Goal: Task Accomplishment & Management: Manage account settings

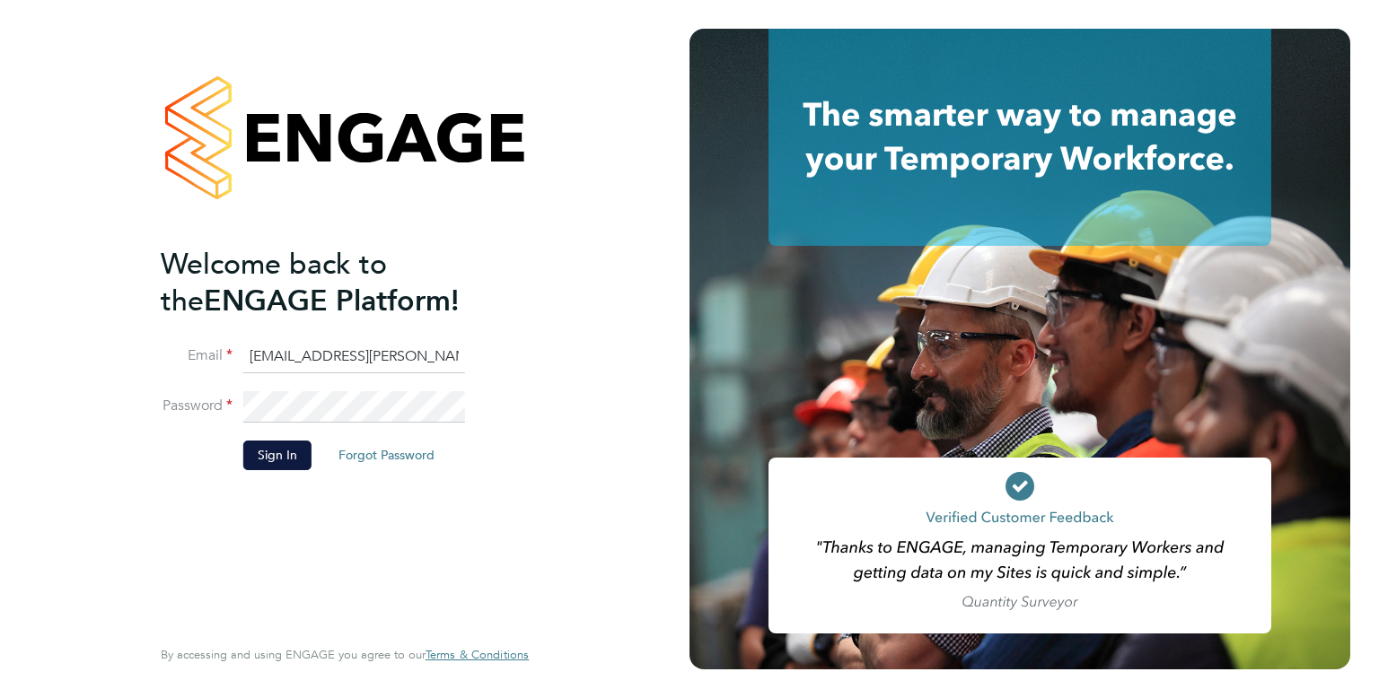
click at [292, 349] on input "emma.wells@randstad.co.uk" at bounding box center [354, 357] width 222 height 32
type input "Labourdeskmslv@randstadcpe.com"
click at [260, 463] on button "Sign In" at bounding box center [277, 455] width 68 height 29
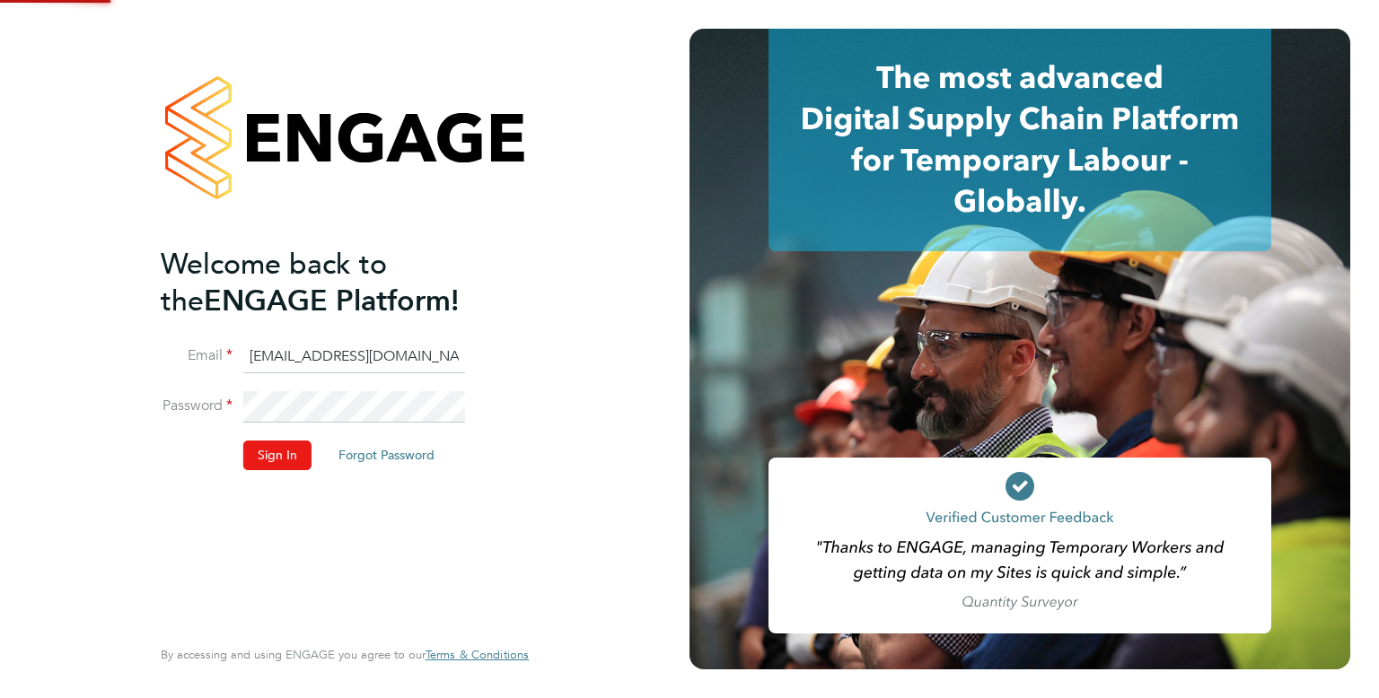
click at [262, 462] on button "Sign In" at bounding box center [277, 455] width 68 height 29
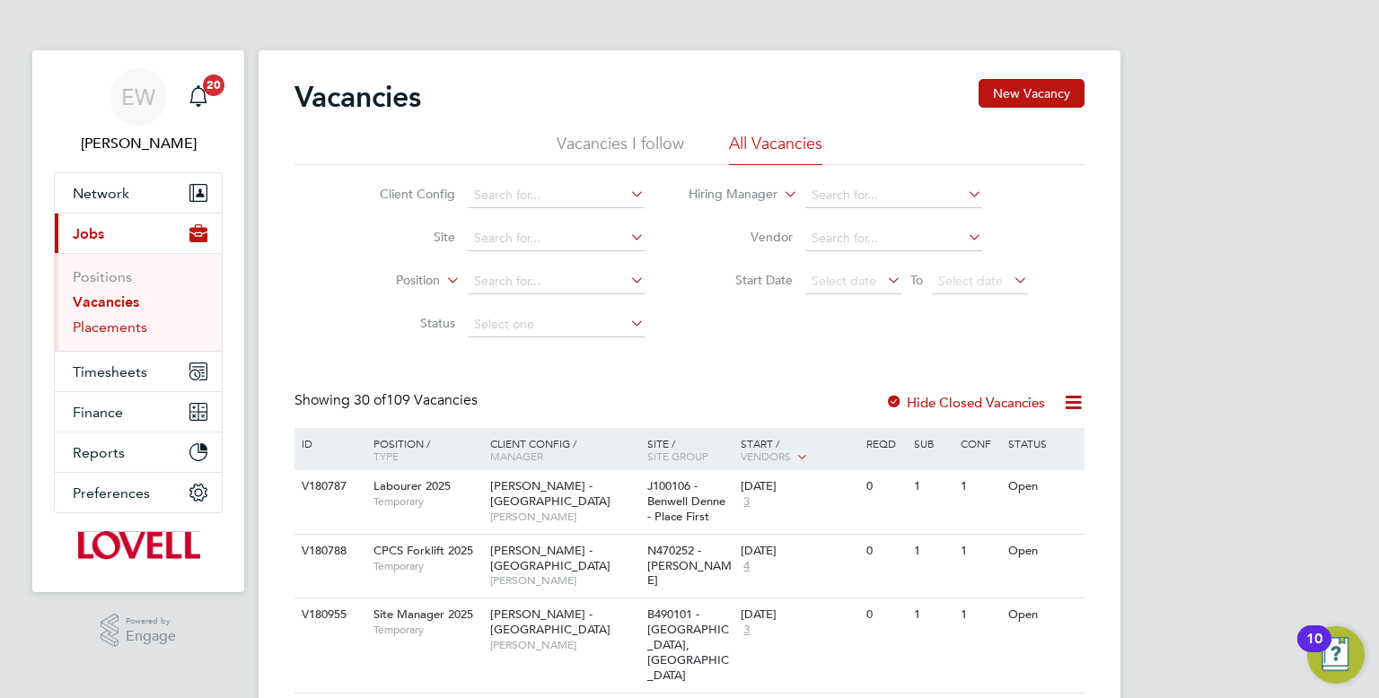
click at [114, 319] on link "Placements" at bounding box center [110, 327] width 74 height 17
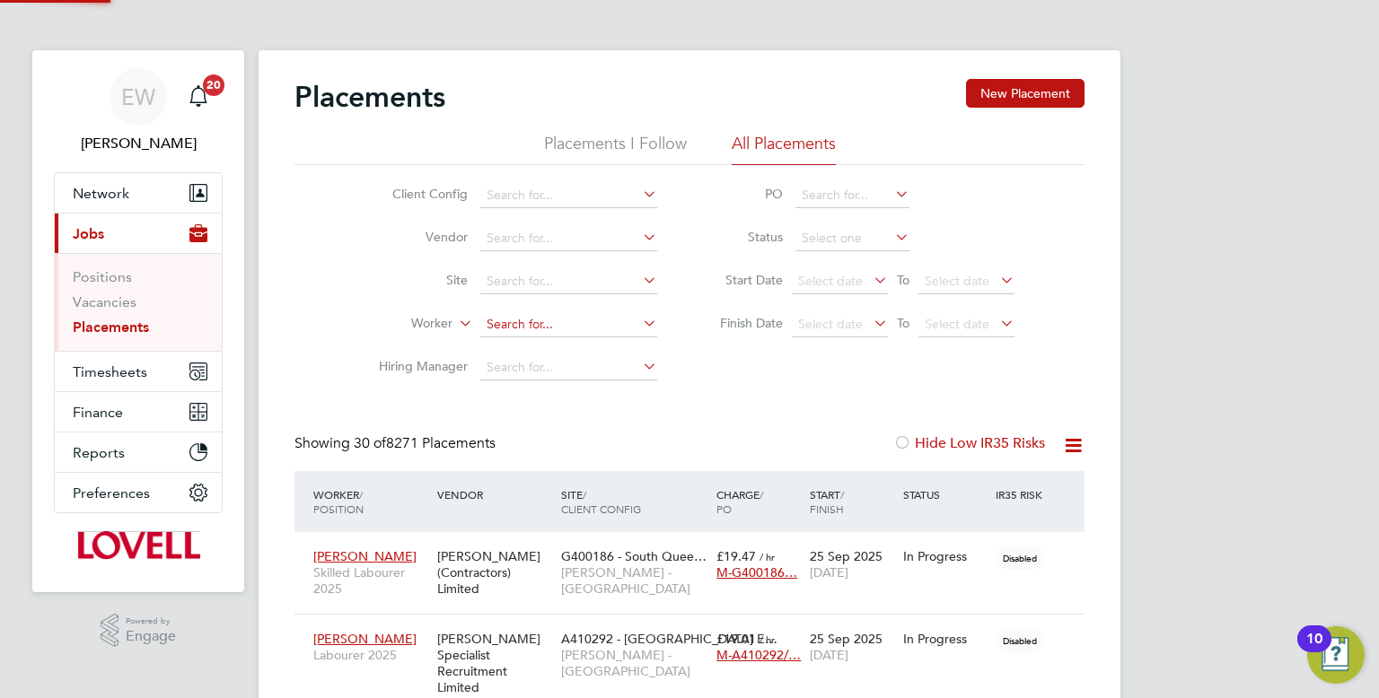
click at [540, 313] on input at bounding box center [568, 324] width 177 height 25
paste input "Robert Stirling"
type input "Robert Stirling"
click at [609, 354] on li "Robert Stirling" at bounding box center [569, 349] width 178 height 24
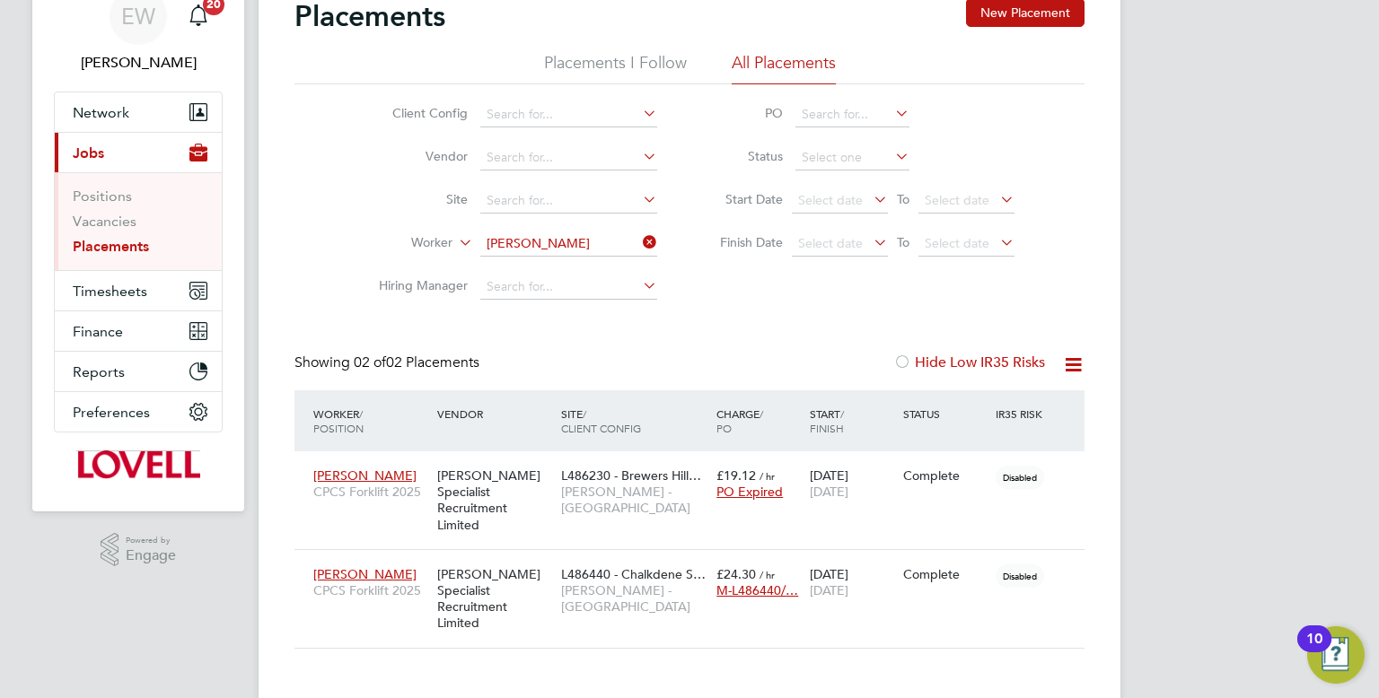
click at [558, 237] on input "Robert Stirling" at bounding box center [568, 244] width 177 height 25
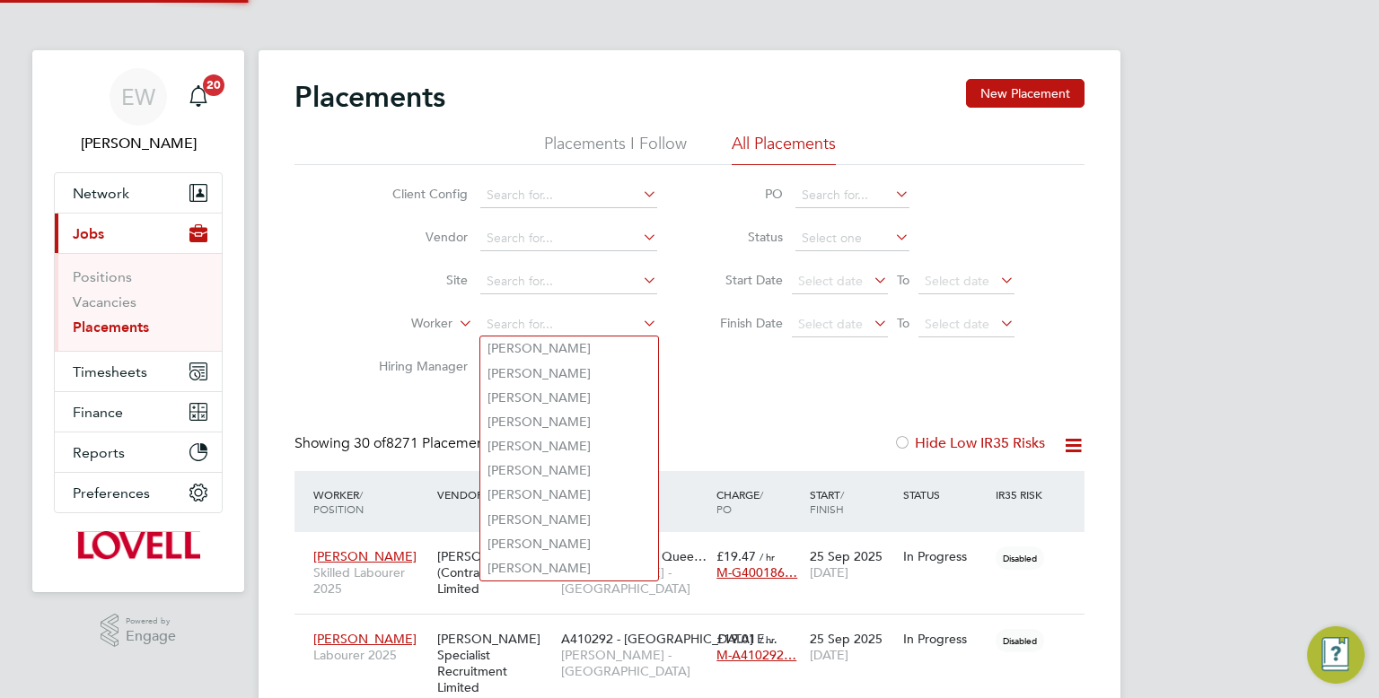
scroll to position [51, 156]
click at [540, 314] on input at bounding box center [568, 324] width 177 height 25
click at [113, 358] on button "Timesheets" at bounding box center [138, 371] width 167 height 39
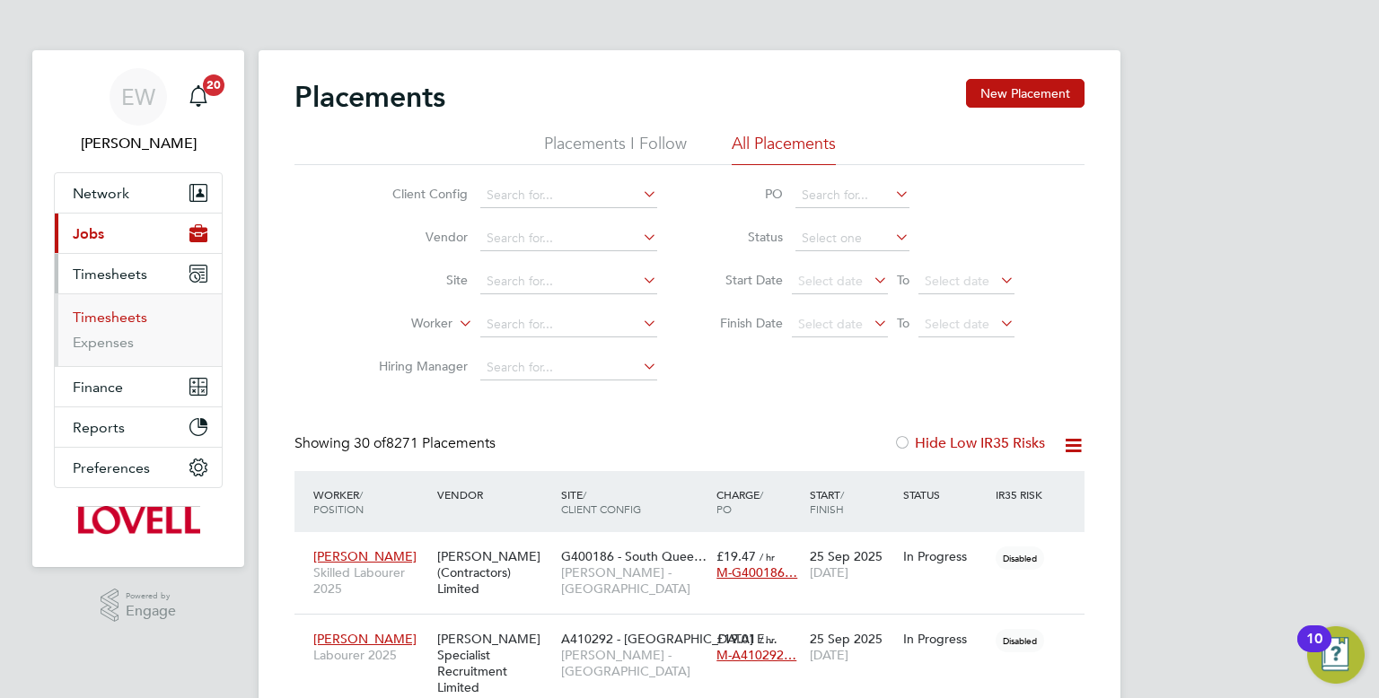
click at [118, 315] on link "Timesheets" at bounding box center [110, 317] width 74 height 17
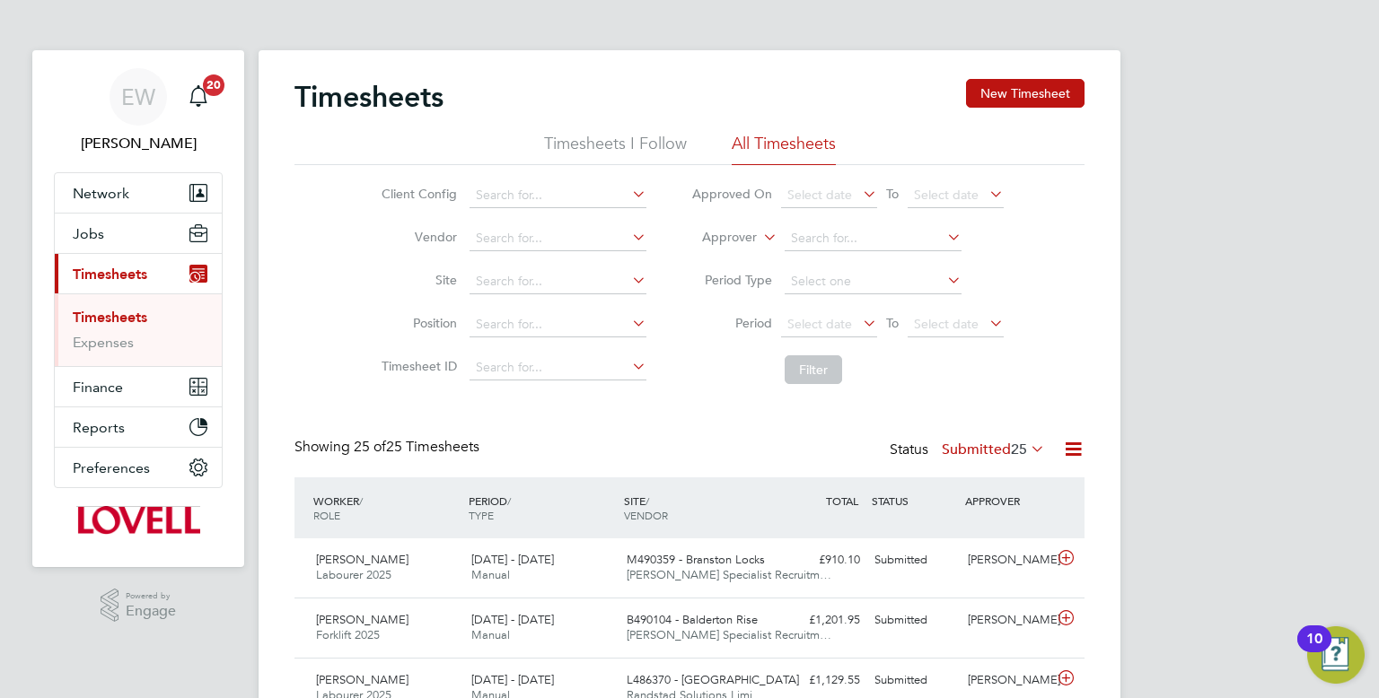
click at [545, 294] on li "Site" at bounding box center [511, 281] width 315 height 43
click at [537, 290] on input at bounding box center [557, 281] width 177 height 25
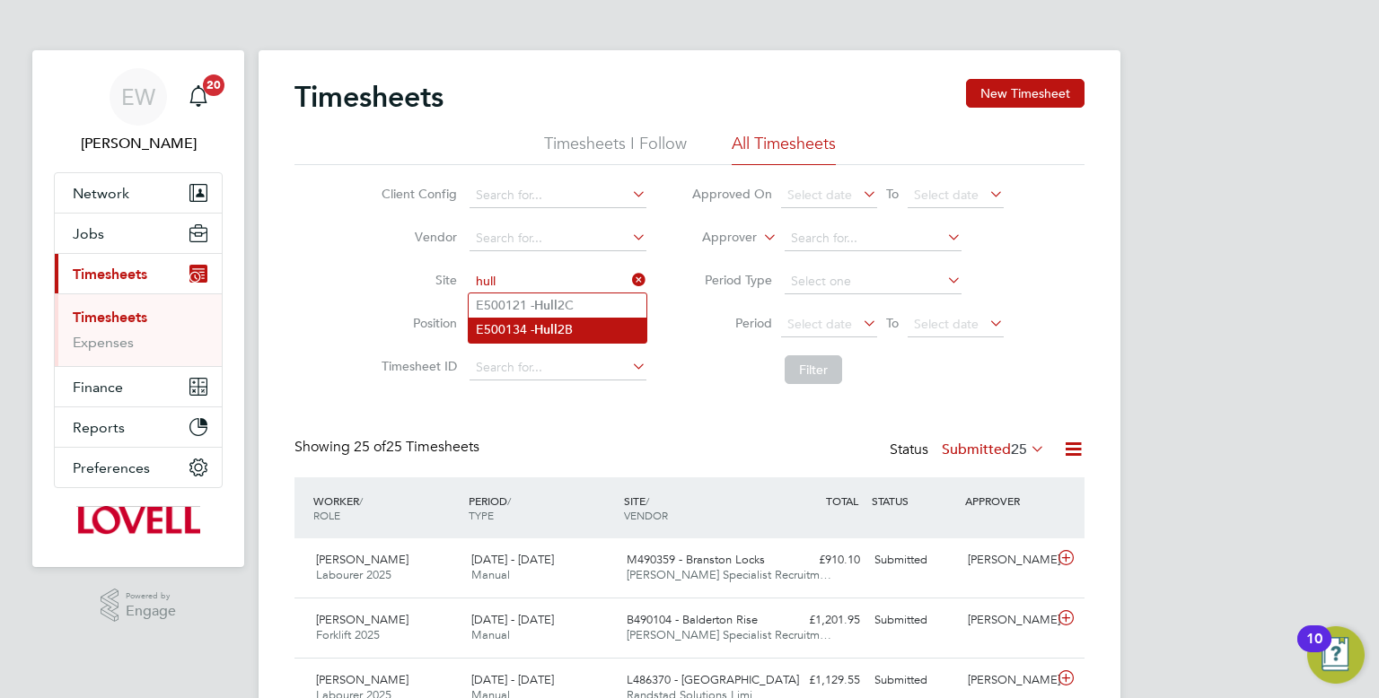
click at [534, 328] on li "E500134 - Hull 2B" at bounding box center [557, 330] width 178 height 24
type input "E500134 - Hull 2B"
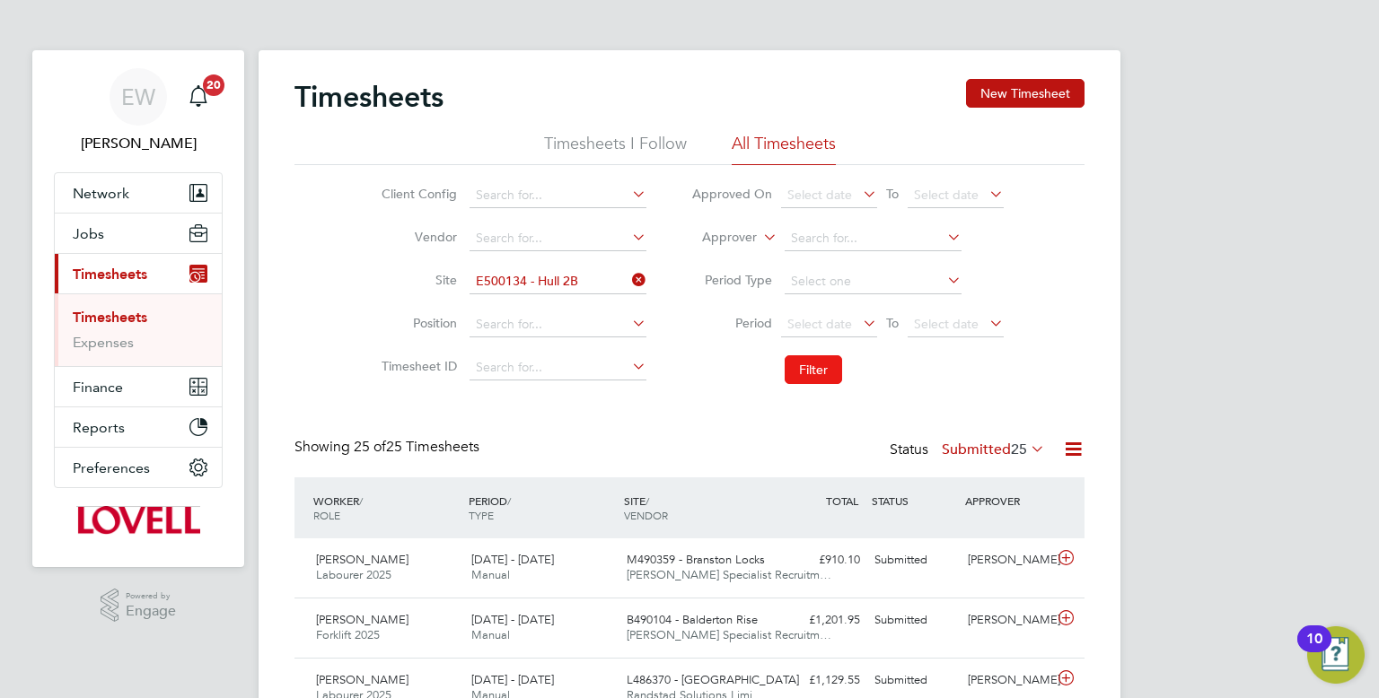
click at [814, 376] on button "Filter" at bounding box center [812, 369] width 57 height 29
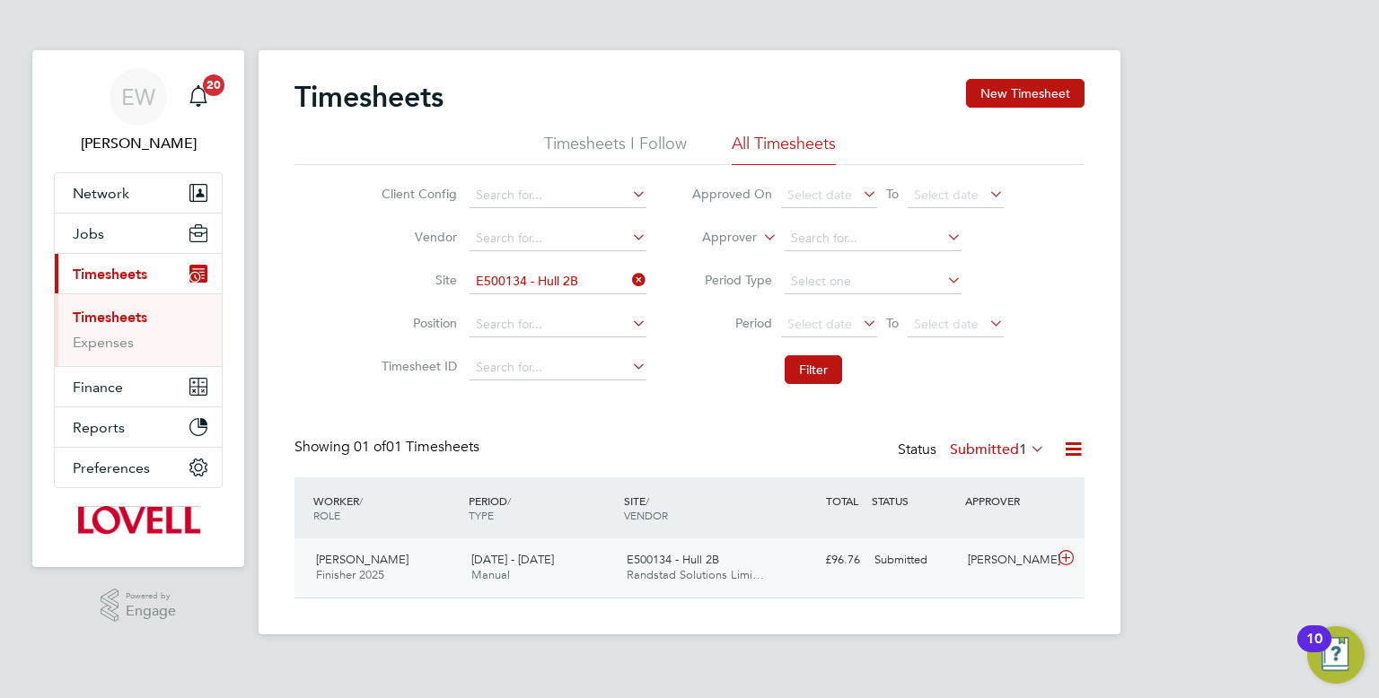
click at [858, 574] on div "£96.76 Submitted" at bounding box center [820, 561] width 93 height 30
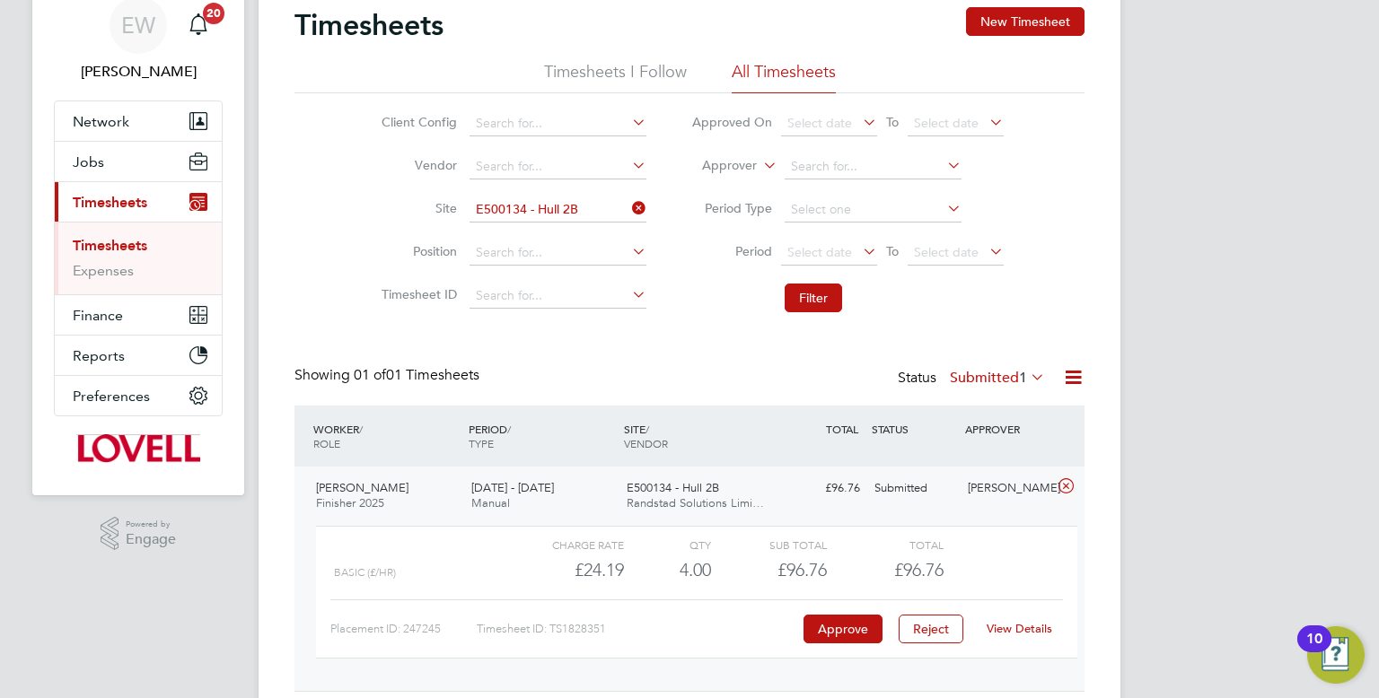
click at [1033, 623] on link "View Details" at bounding box center [1019, 628] width 66 height 15
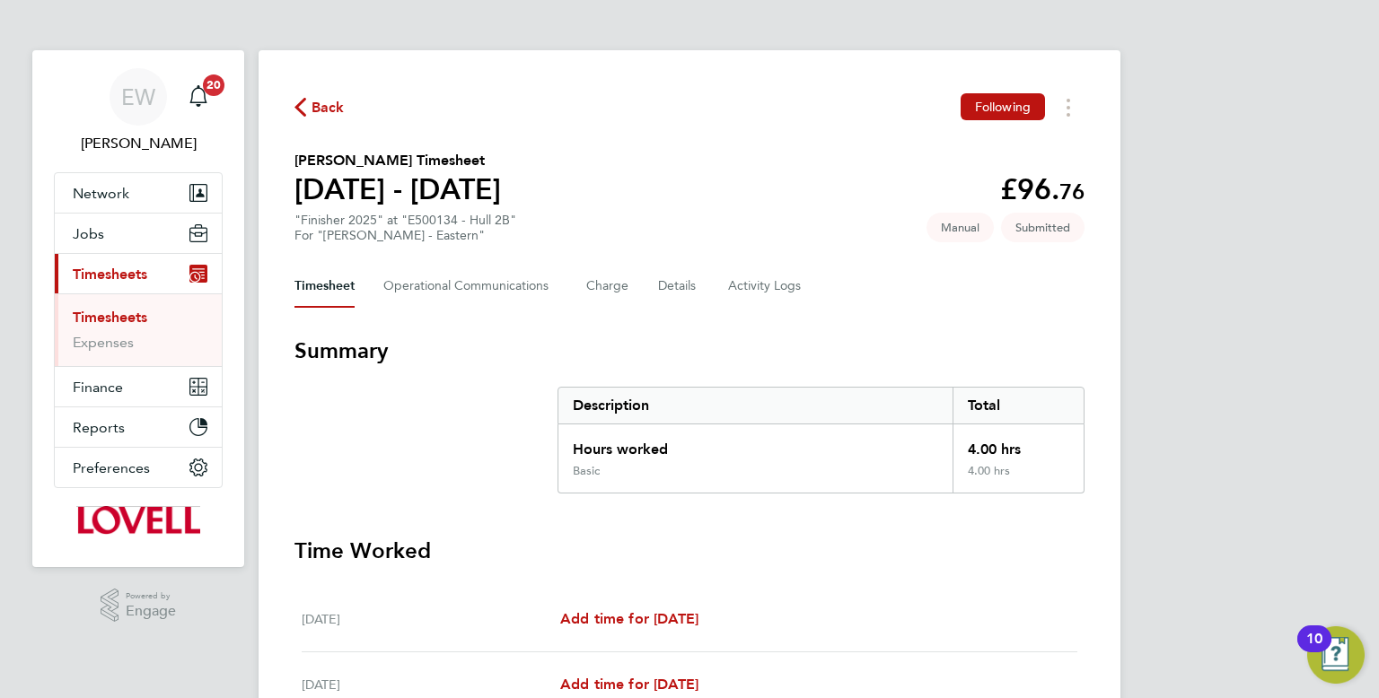
click at [696, 293] on div "Timesheet Operational Communications Charge Details Activity Logs" at bounding box center [689, 286] width 790 height 43
click at [693, 291] on button "Details" at bounding box center [678, 286] width 41 height 43
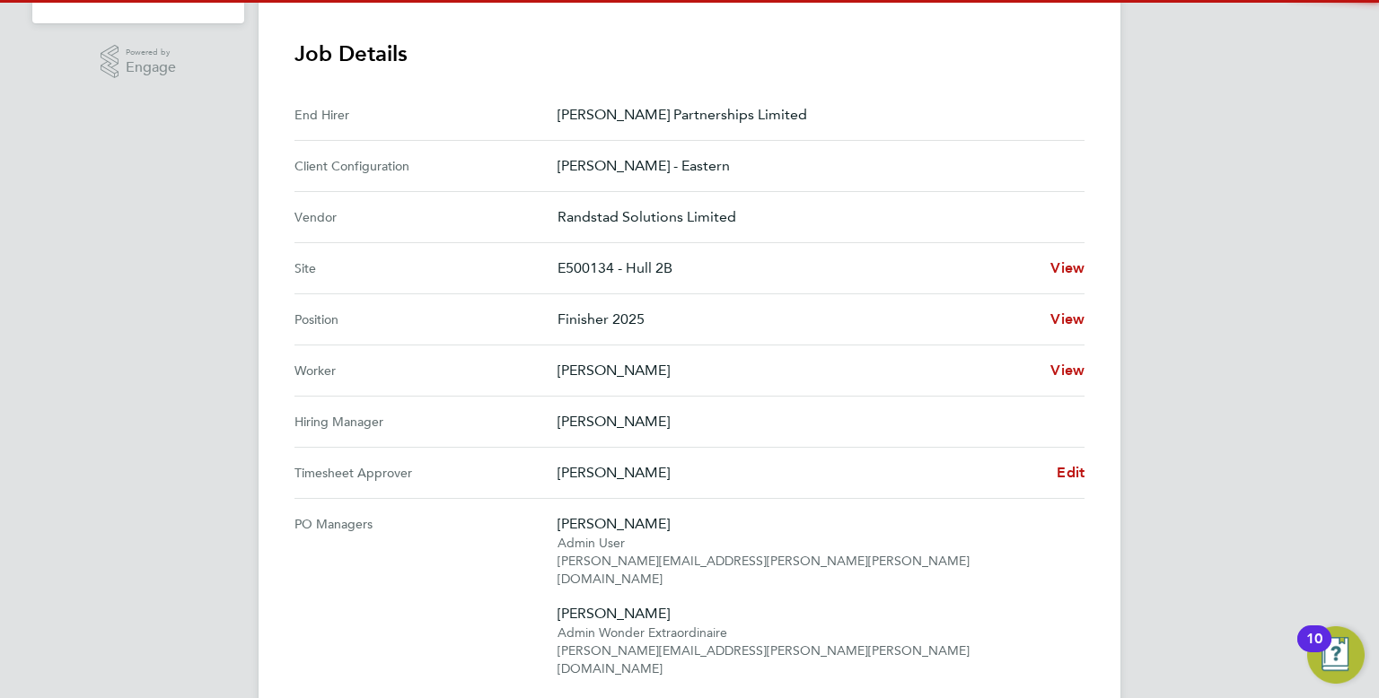
scroll to position [546, 0]
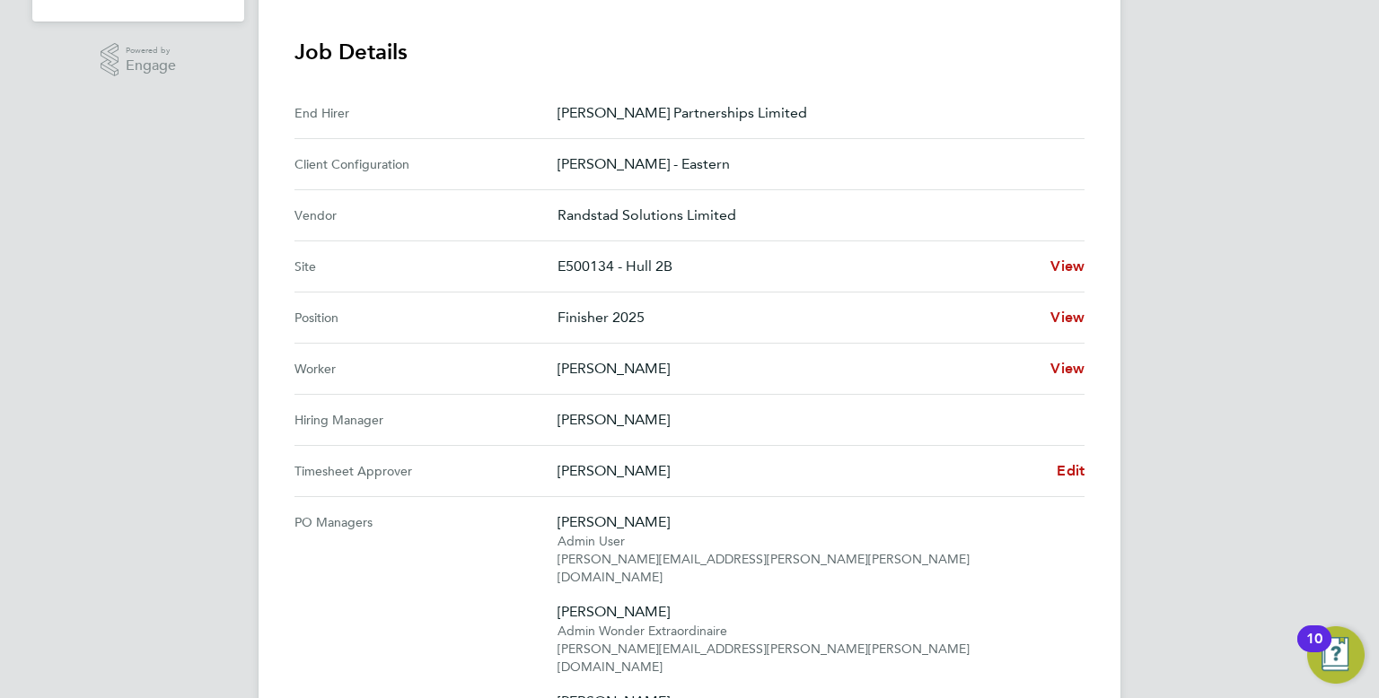
click at [1085, 481] on div "Back Following Kieran Mcanerney's Timesheet 20 - 26 Sept 2025 £96. 76 "Finisher…" at bounding box center [689, 400] width 862 height 1791
click at [1077, 473] on span "Edit" at bounding box center [1070, 470] width 28 height 17
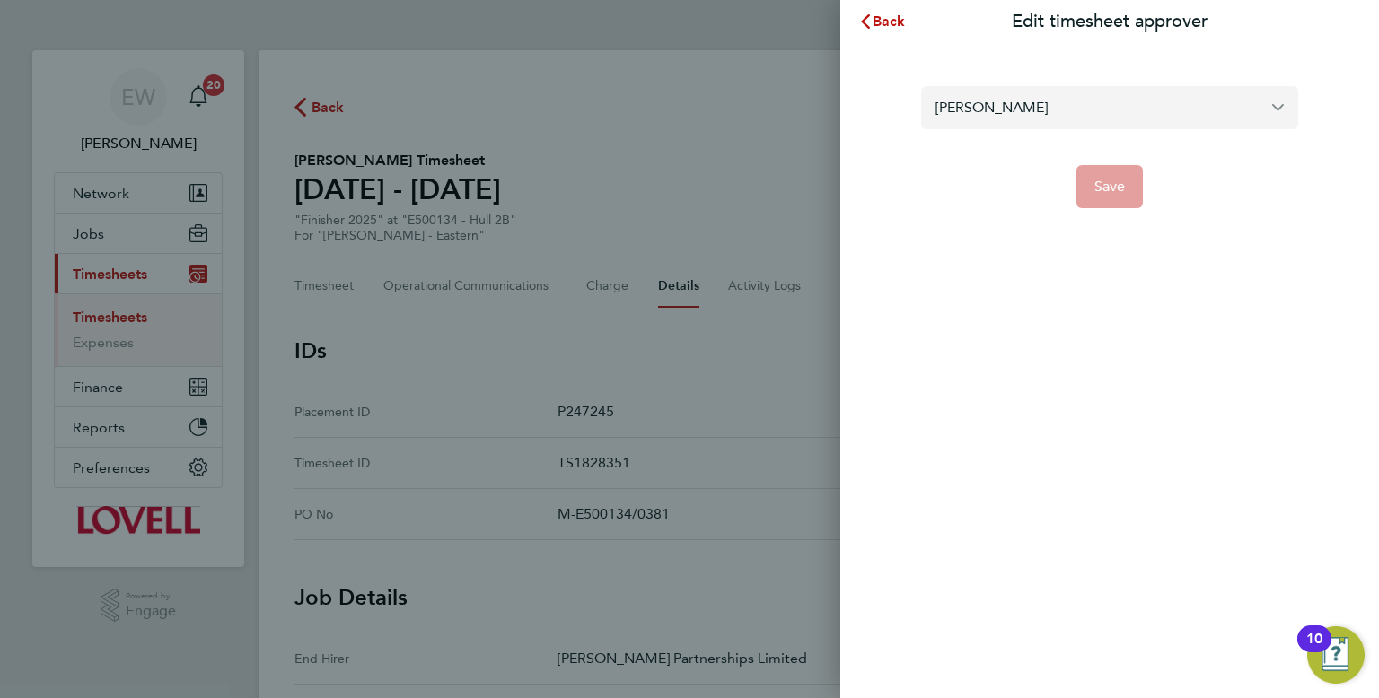
click at [967, 118] on input "[PERSON_NAME]" at bounding box center [1109, 107] width 377 height 42
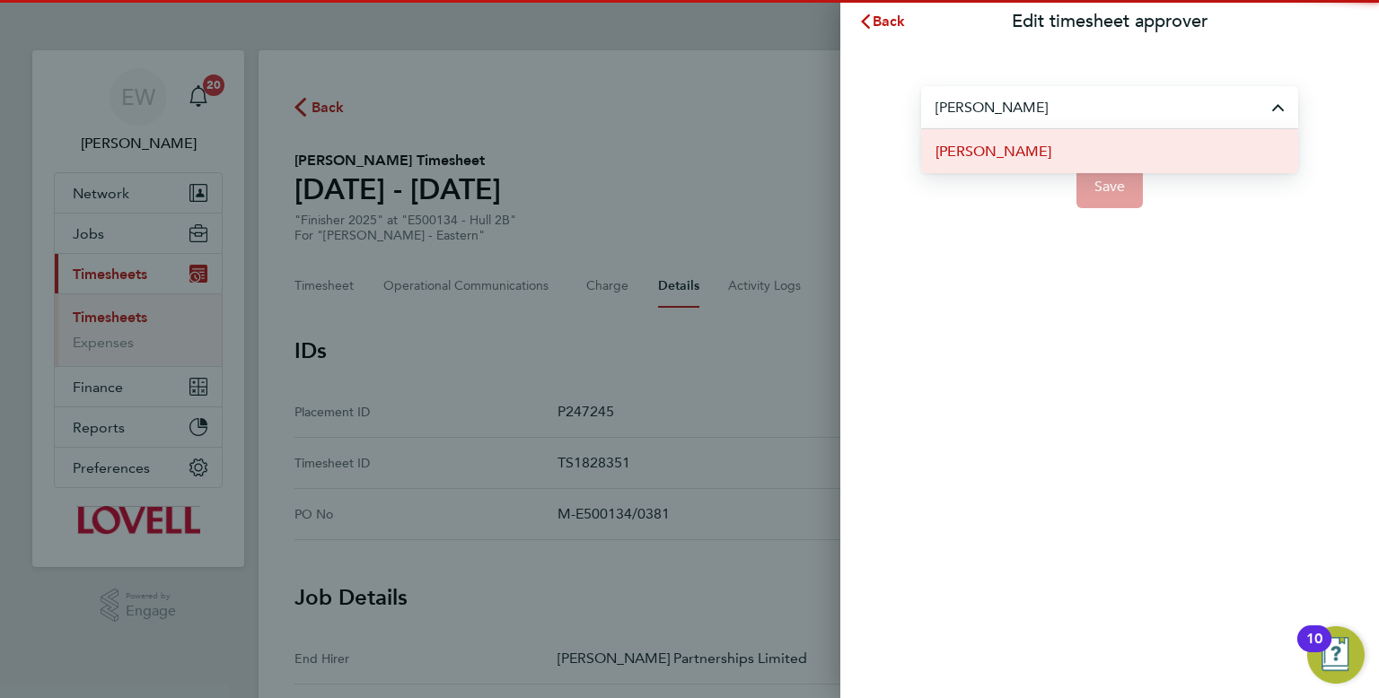
click at [1072, 166] on li "Chris Dungworth" at bounding box center [1109, 151] width 377 height 44
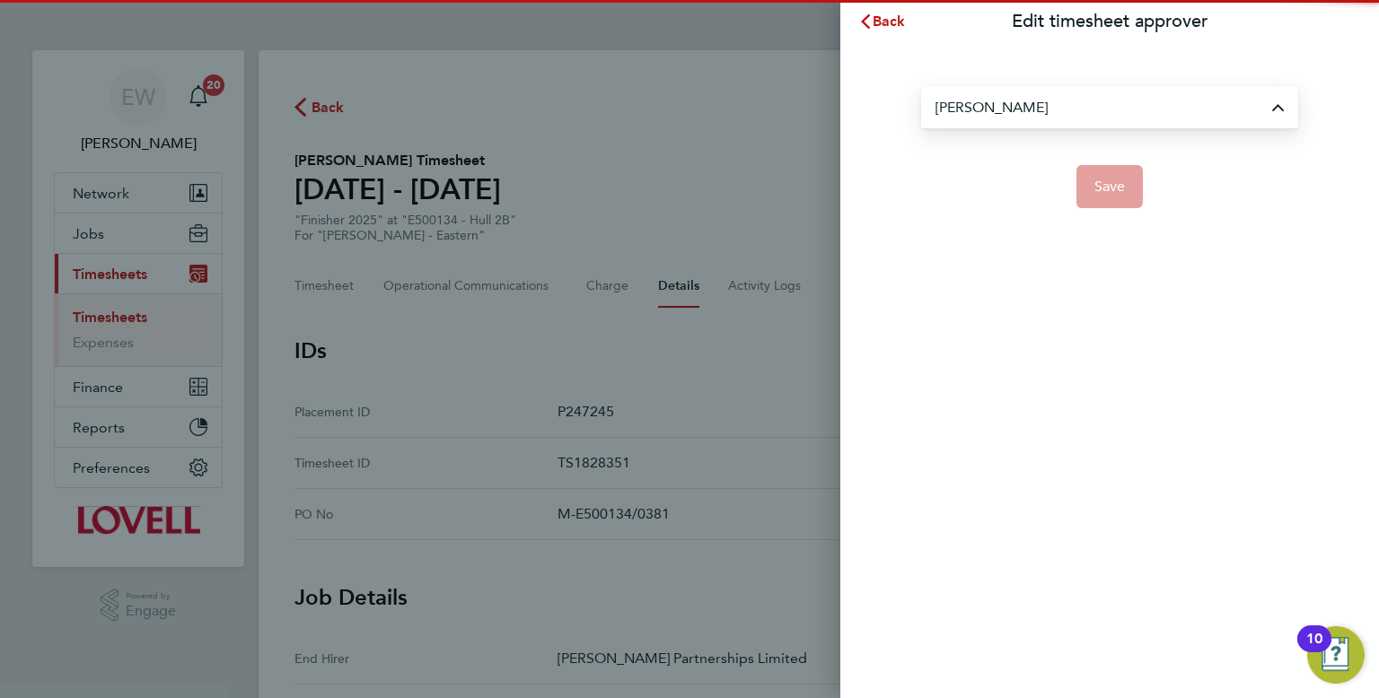
type input "Chris Dungworth"
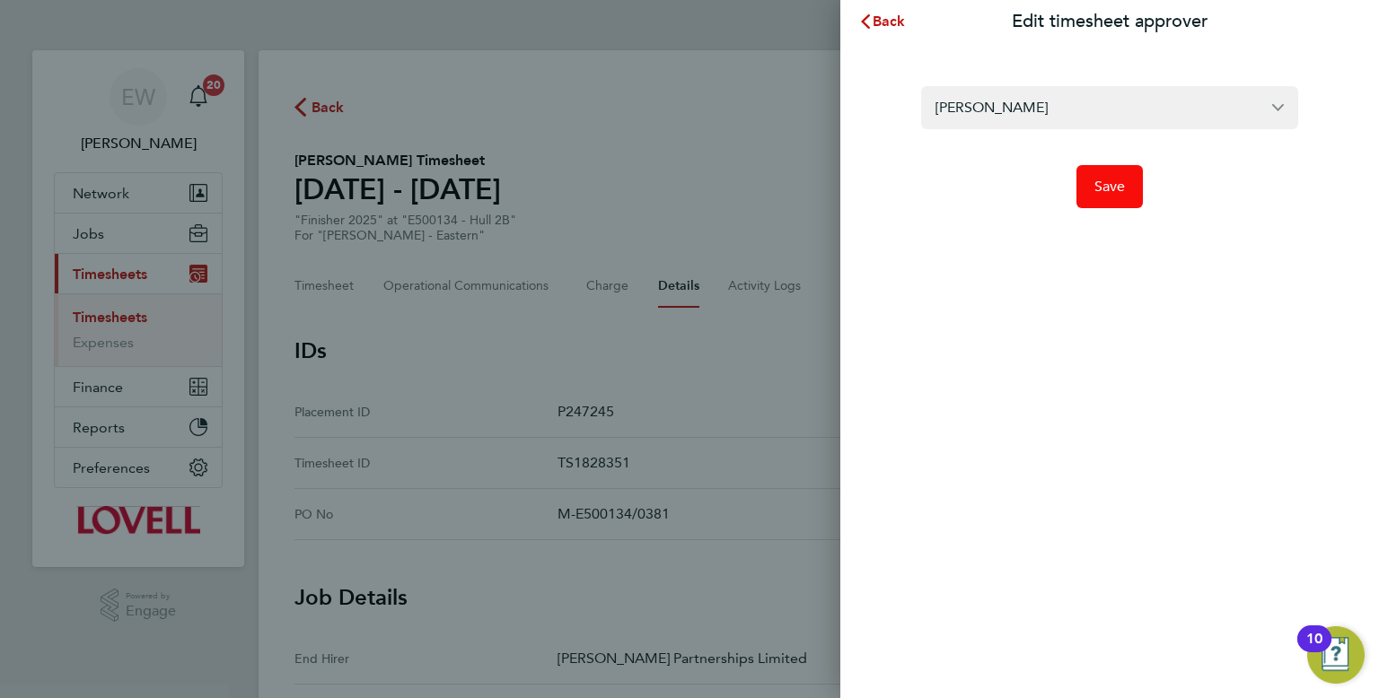
click at [1083, 181] on button "Save" at bounding box center [1109, 186] width 67 height 43
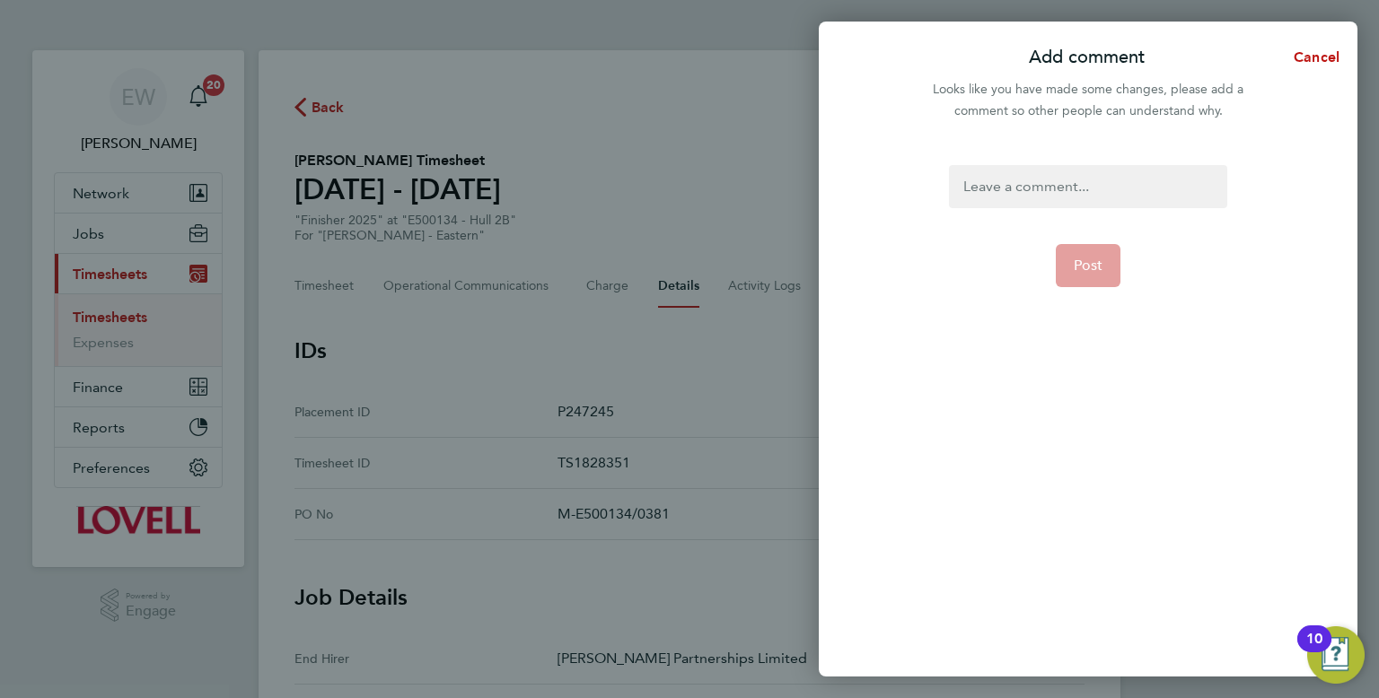
click at [1042, 184] on div at bounding box center [1087, 186] width 277 height 43
click at [1037, 179] on div at bounding box center [1087, 186] width 277 height 43
click at [1086, 251] on button "Post" at bounding box center [1088, 265] width 66 height 43
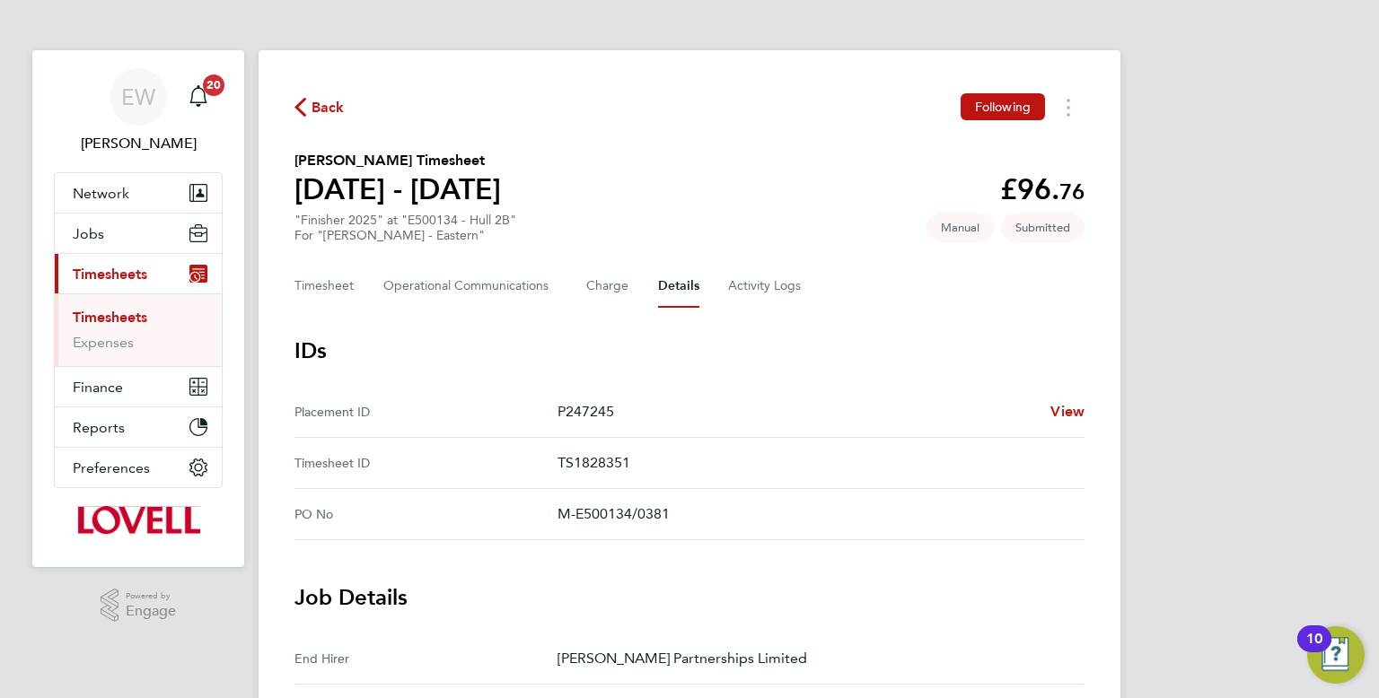
click at [327, 108] on span "Back" at bounding box center [327, 108] width 33 height 22
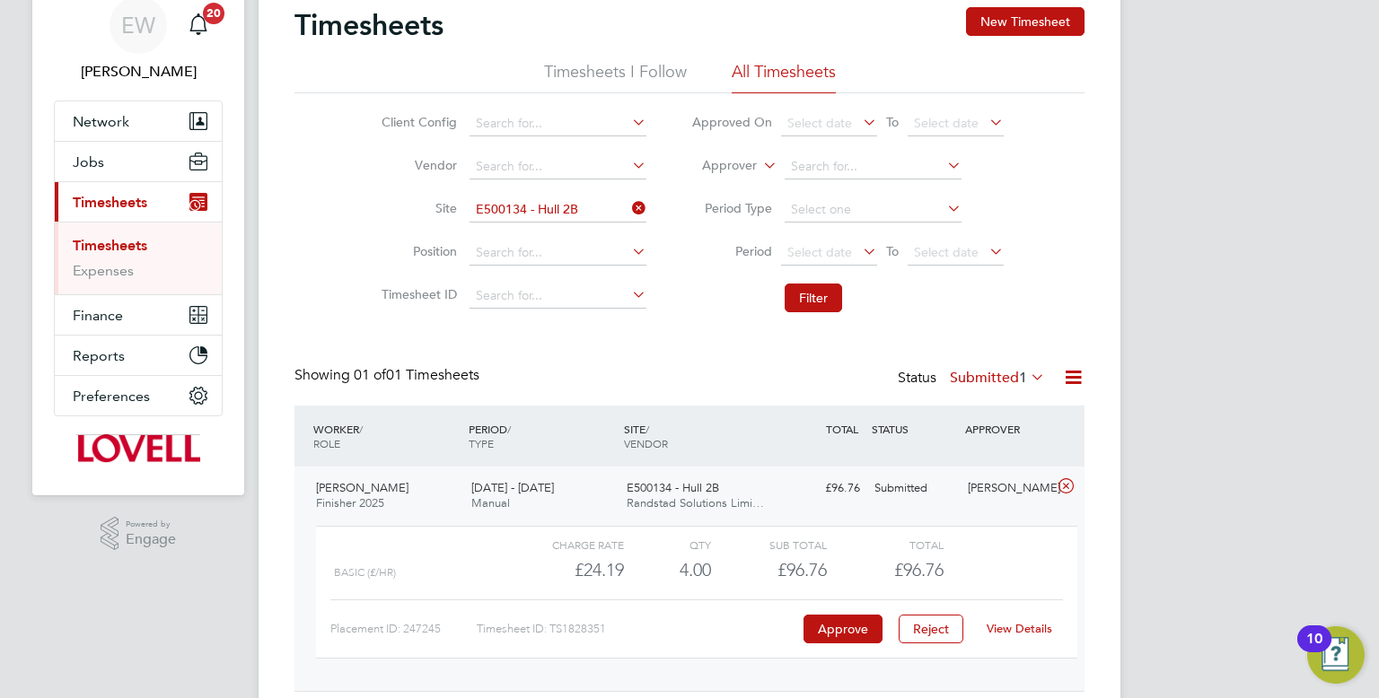
scroll to position [30, 174]
click at [582, 212] on input "E500134 - Hull 2B" at bounding box center [557, 209] width 177 height 25
click at [587, 237] on li "A410293 - [GEOGRAPHIC_DATA]" at bounding box center [593, 234] width 251 height 24
type input "A410293 - [GEOGRAPHIC_DATA]"
click at [839, 294] on button "Filter" at bounding box center [812, 298] width 57 height 29
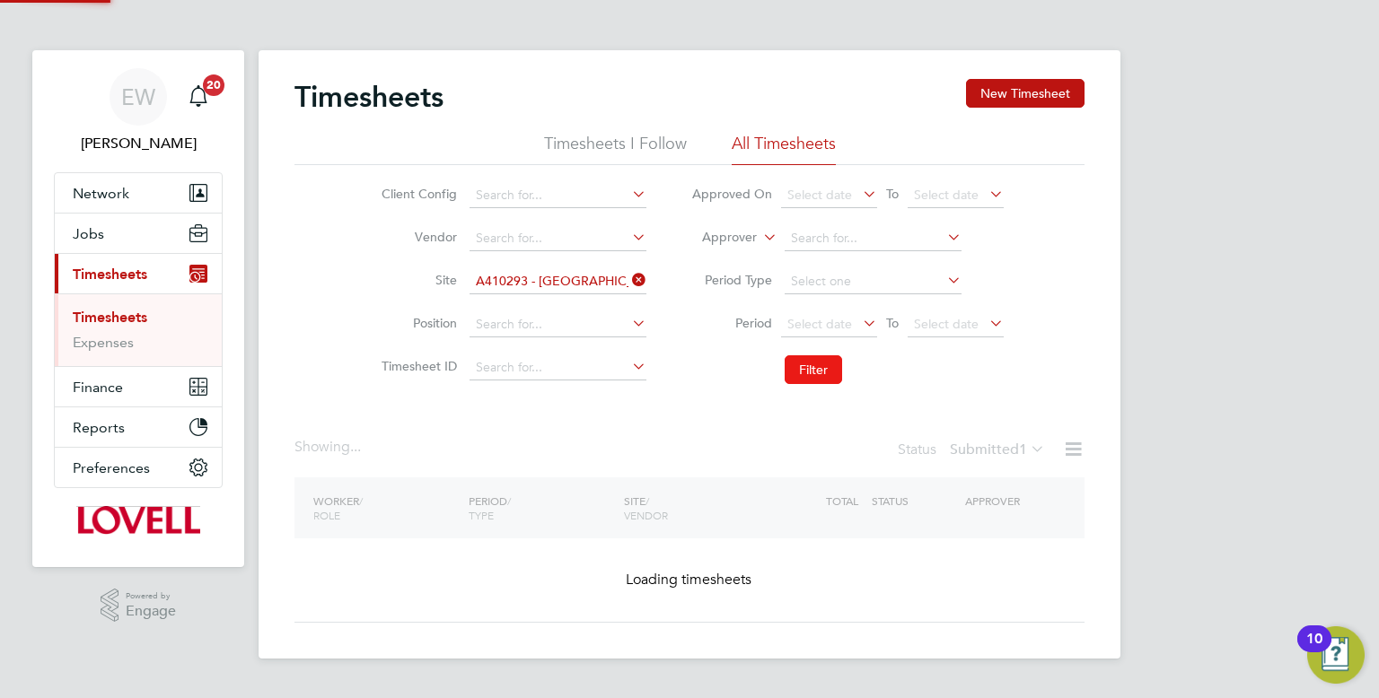
scroll to position [0, 0]
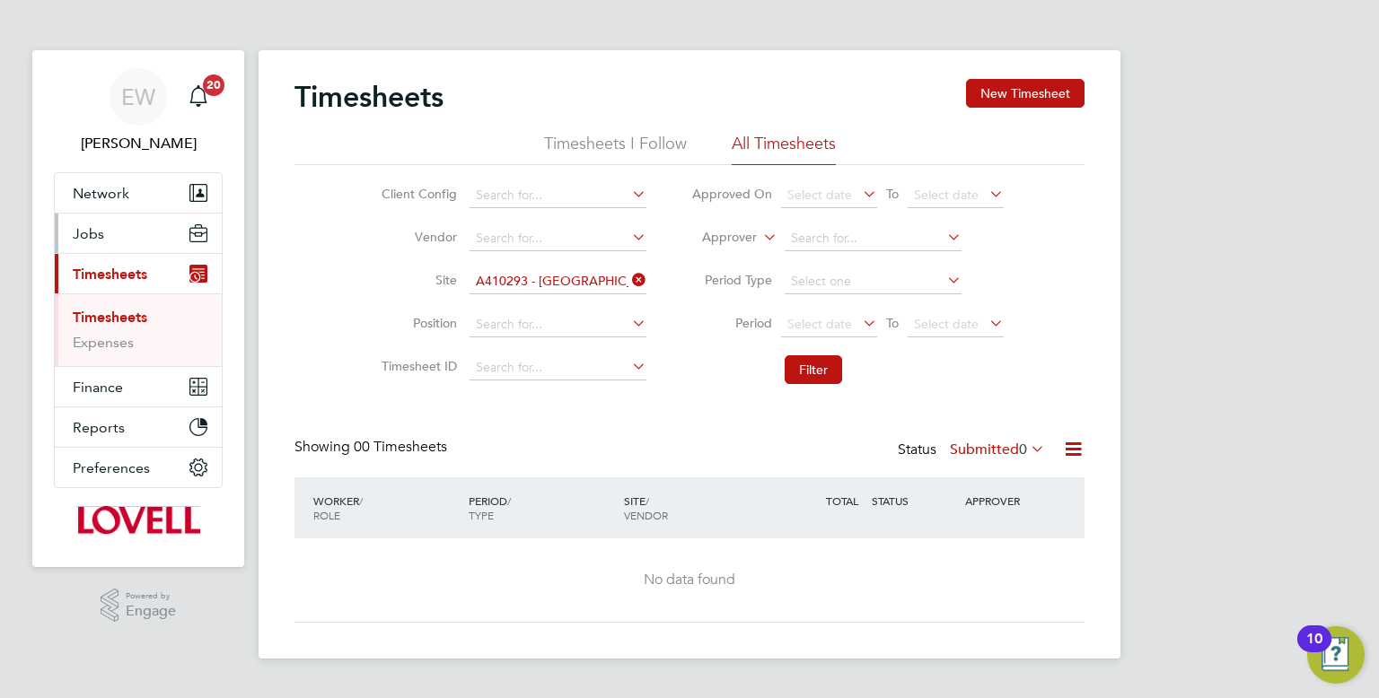
click at [173, 233] on button "Jobs" at bounding box center [138, 233] width 167 height 39
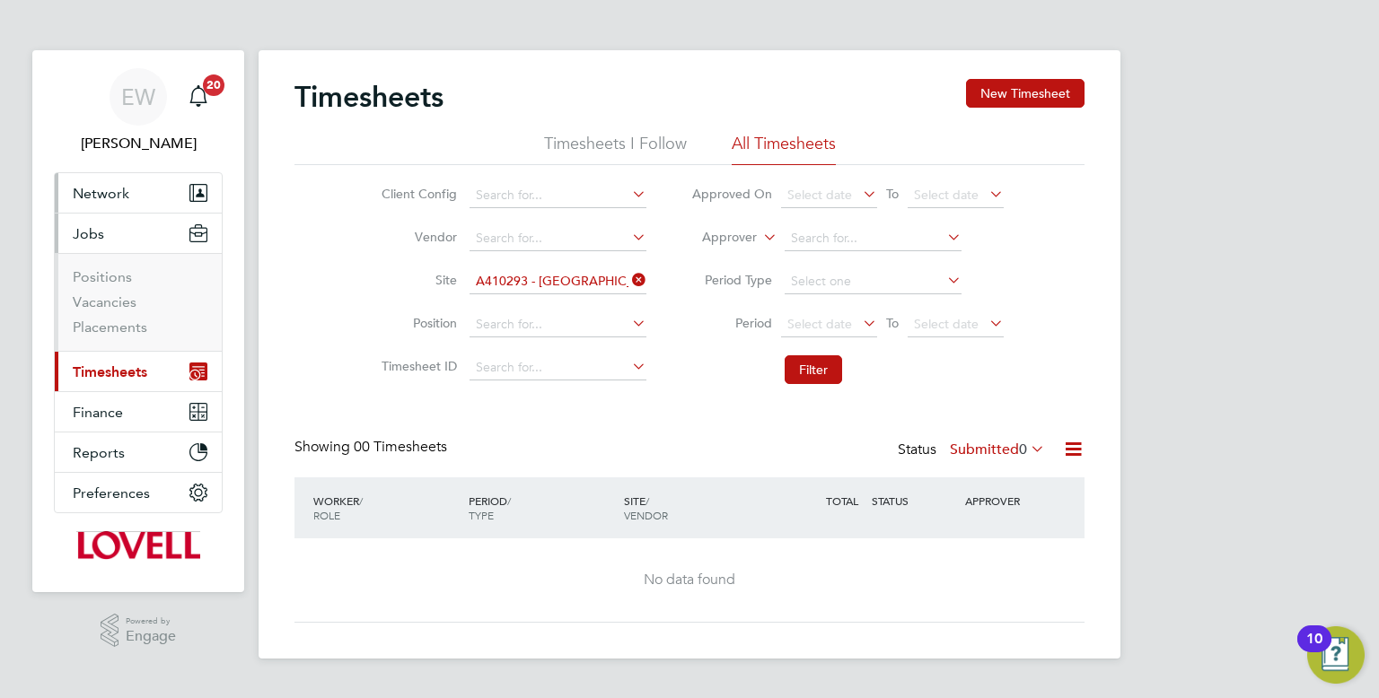
click at [104, 212] on button "Network" at bounding box center [138, 192] width 167 height 39
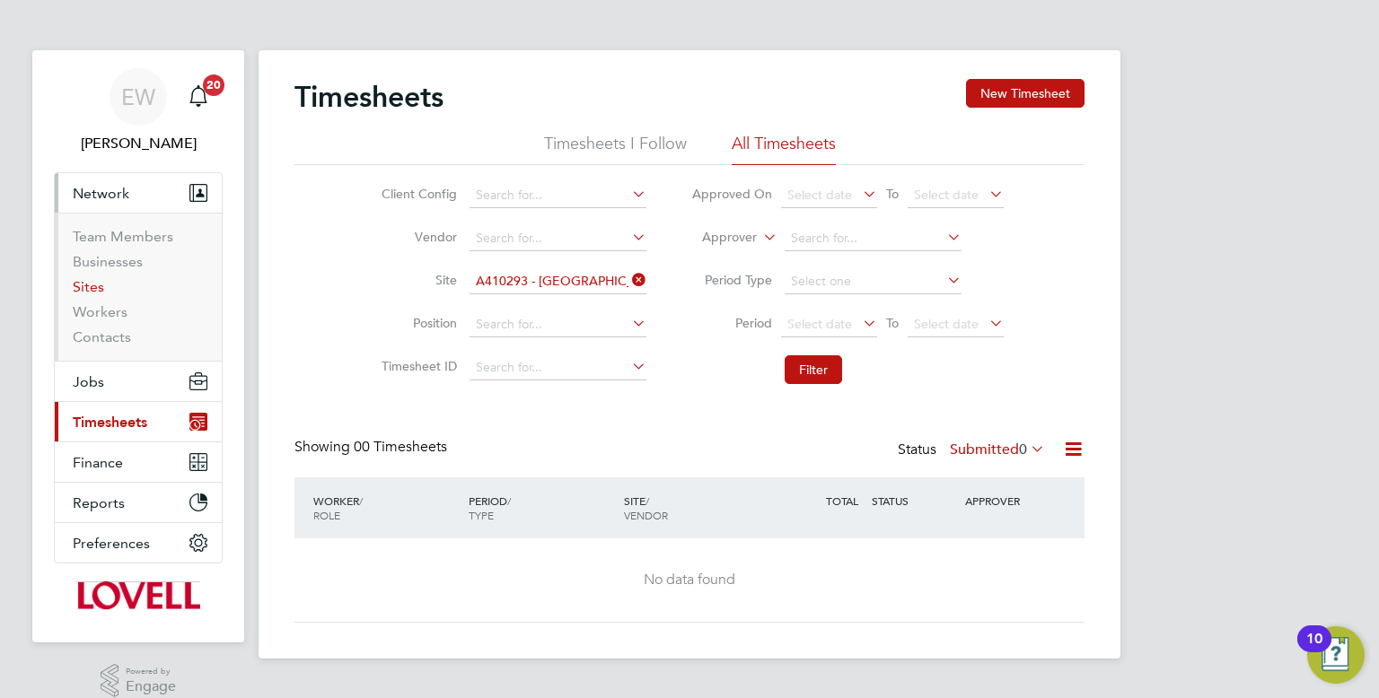
click at [90, 287] on link "Sites" at bounding box center [88, 286] width 31 height 17
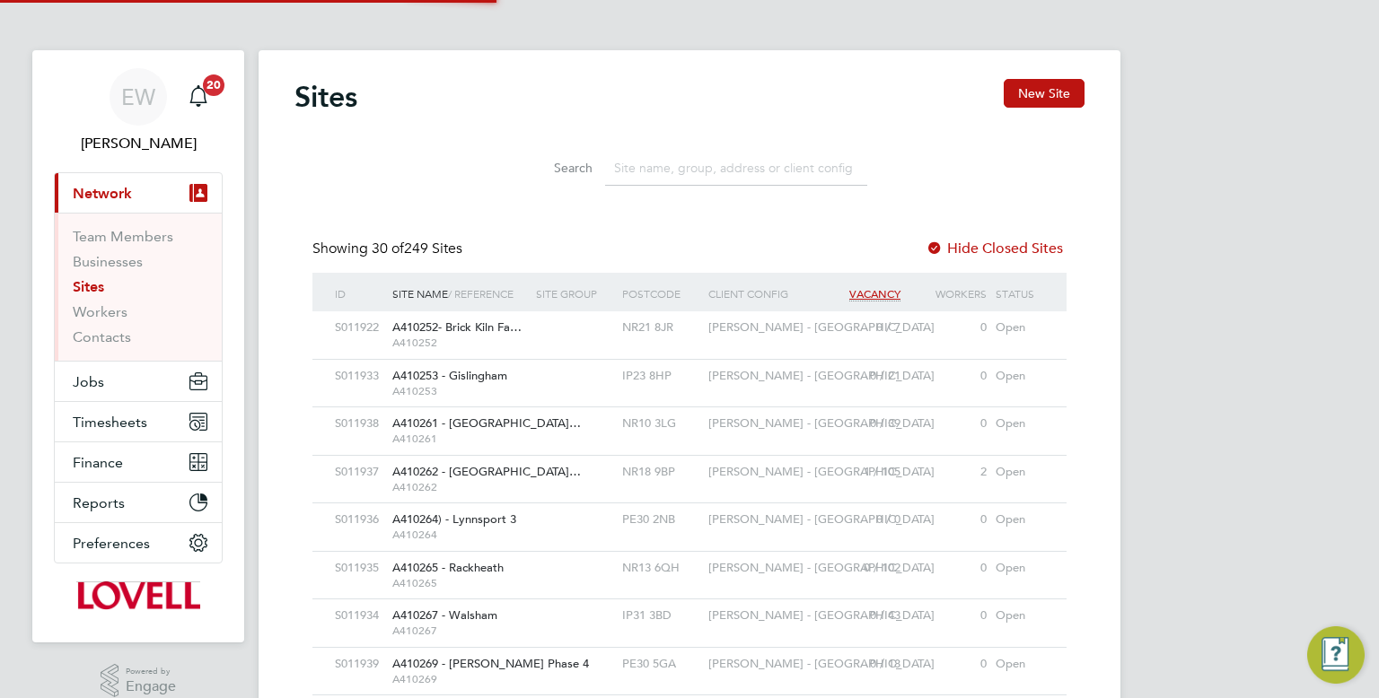
click at [655, 153] on input at bounding box center [736, 168] width 262 height 35
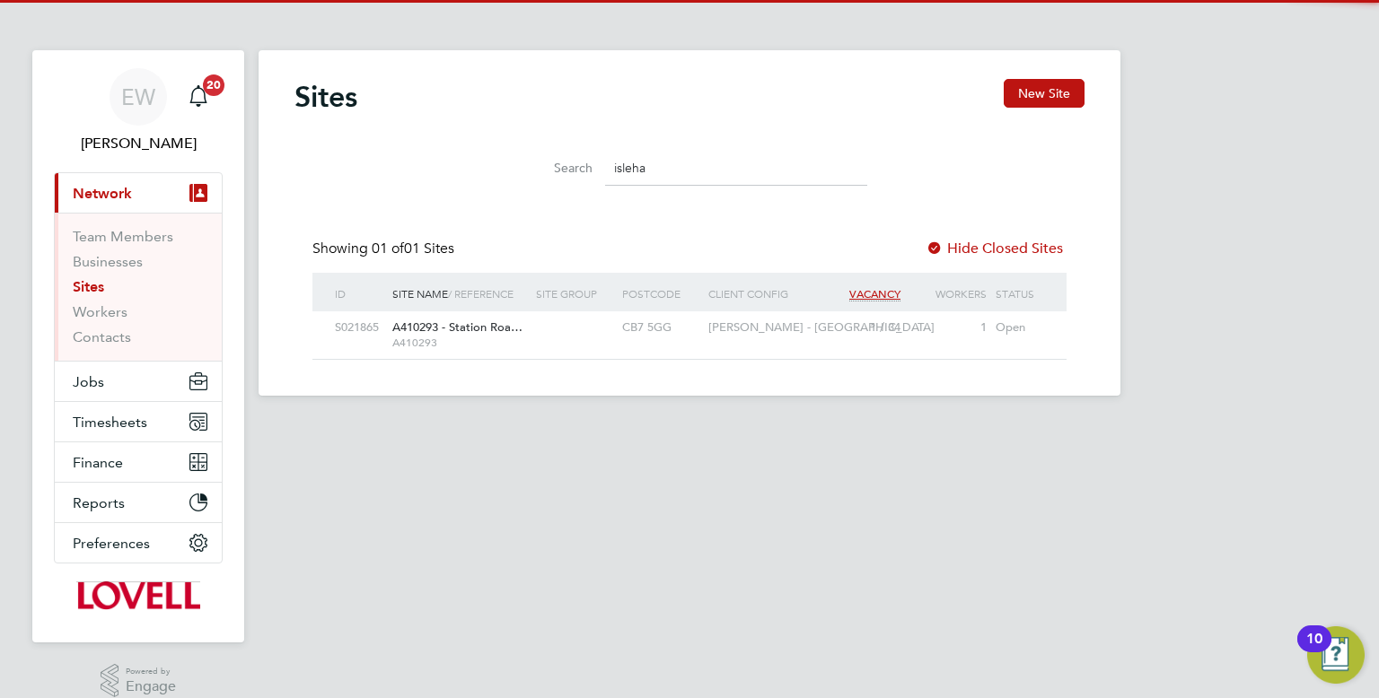
click at [670, 333] on div "CB7 5GG" at bounding box center [660, 327] width 86 height 33
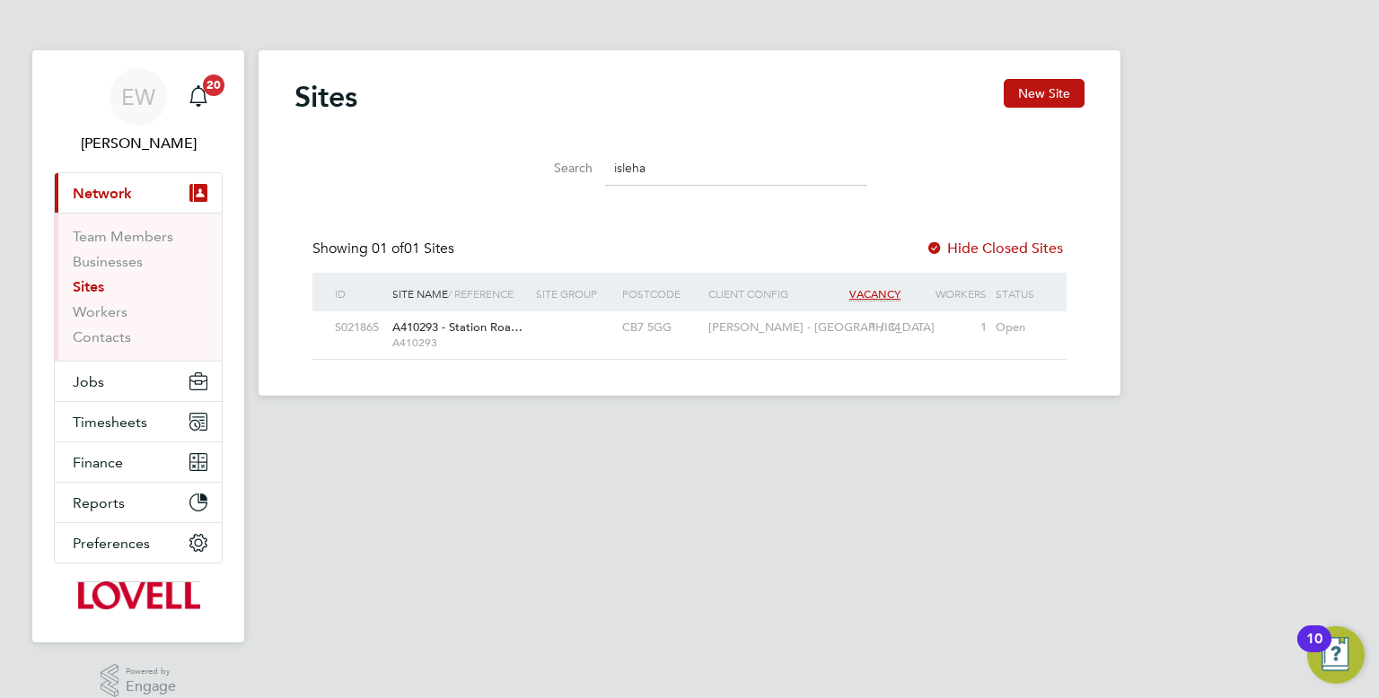
drag, startPoint x: 687, startPoint y: 161, endPoint x: 425, endPoint y: 189, distance: 263.6
click at [425, 189] on div "Search isleha" at bounding box center [689, 164] width 790 height 62
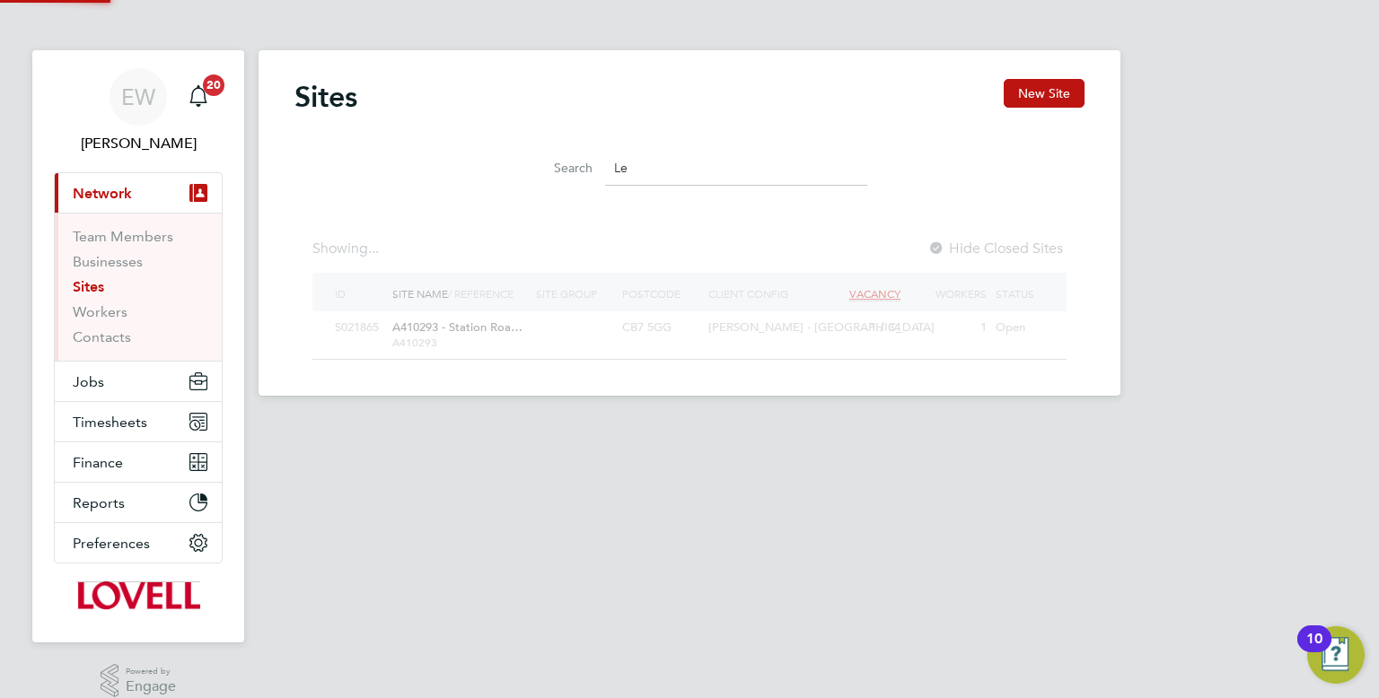
type input "L"
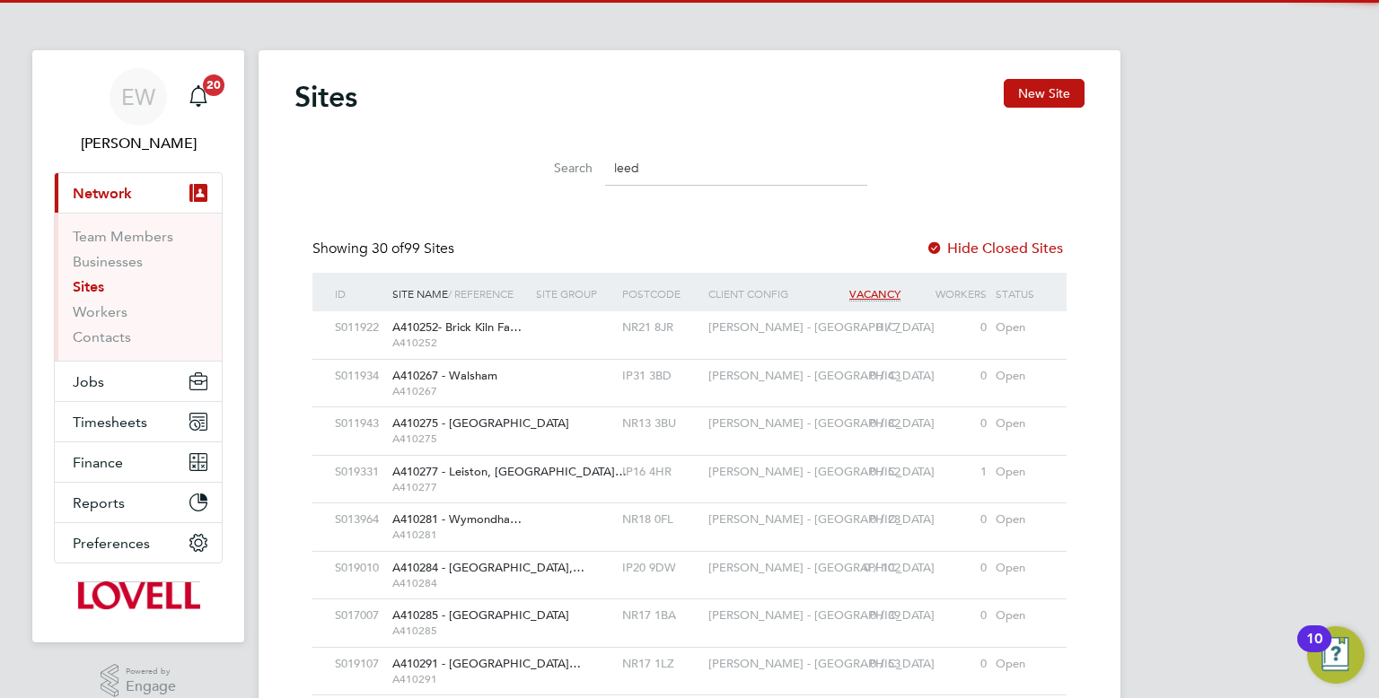
scroll to position [34, 87]
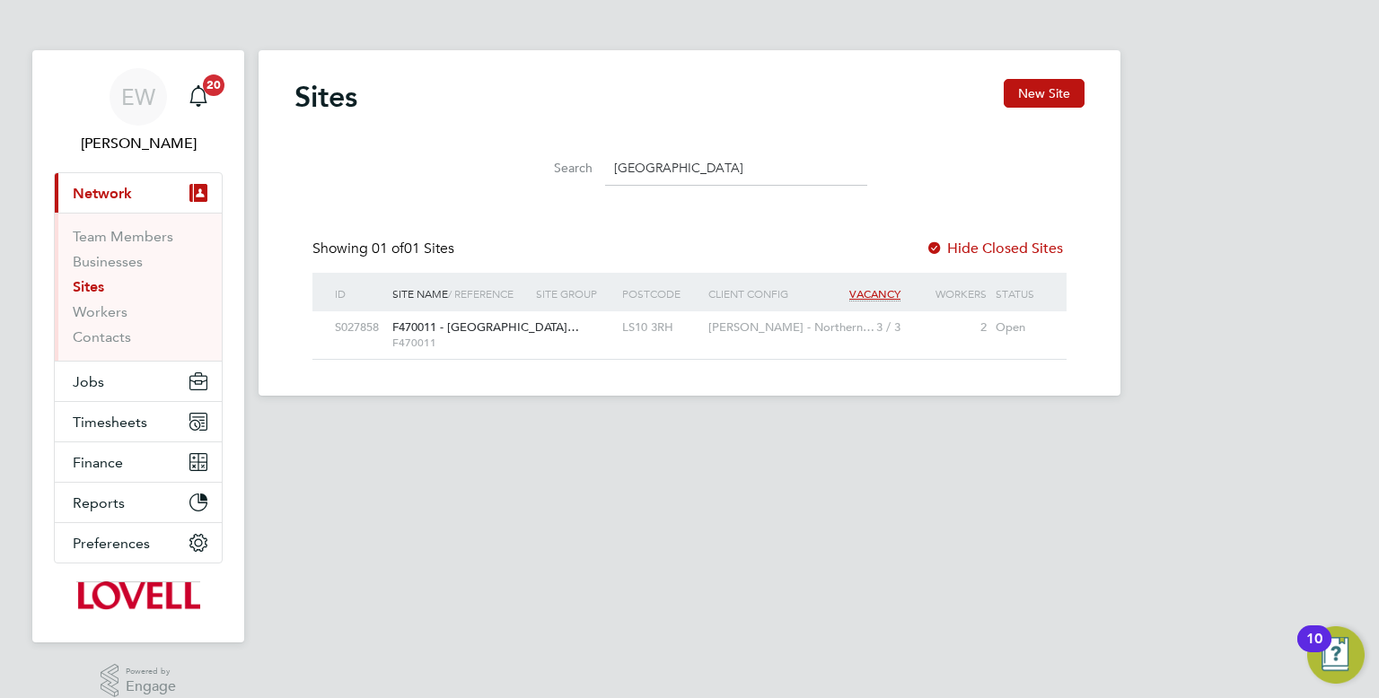
type input "leeds"
click at [702, 340] on div "LS10 3RH" at bounding box center [660, 327] width 86 height 33
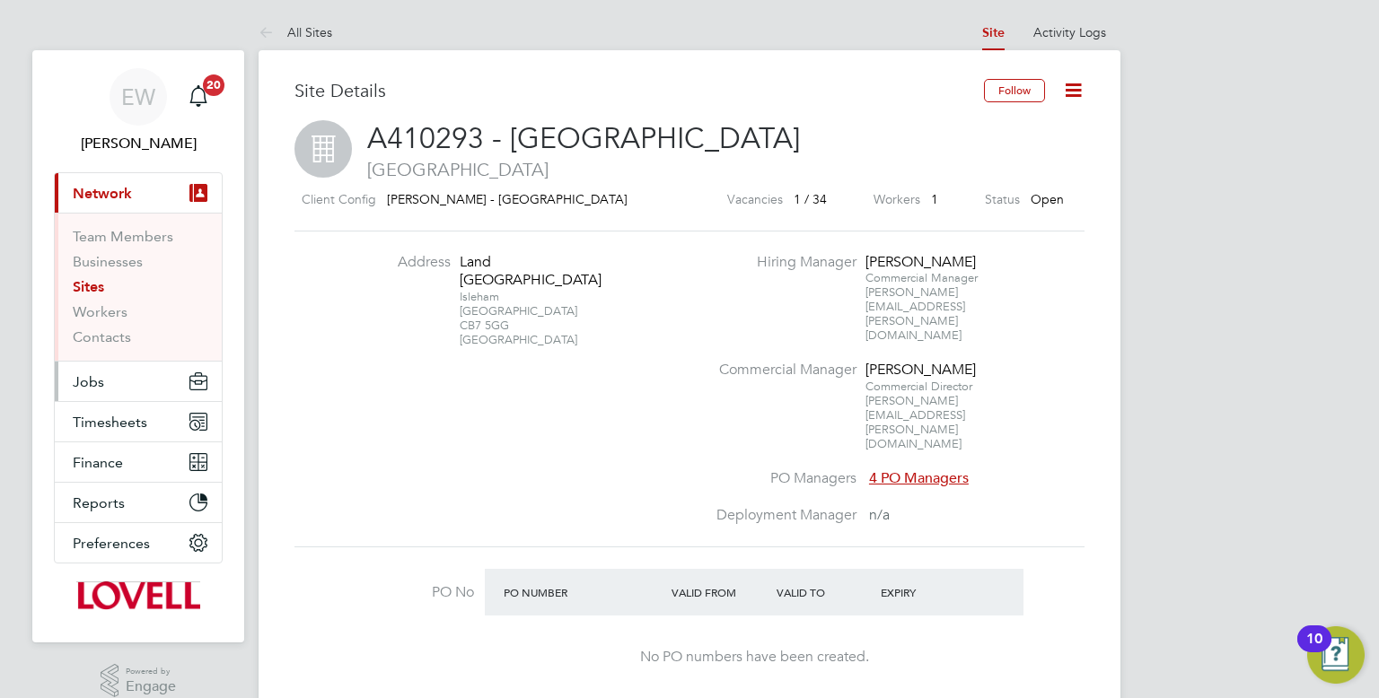
click at [116, 368] on button "Jobs" at bounding box center [138, 381] width 167 height 39
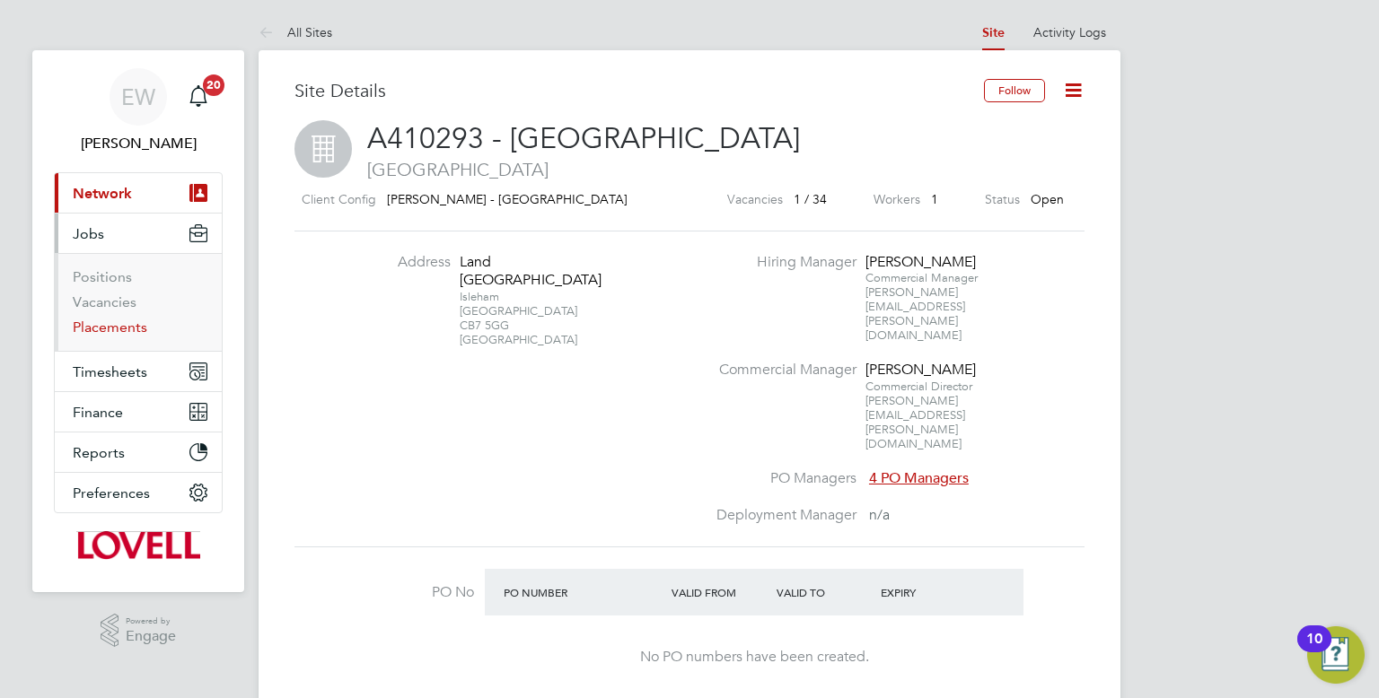
click at [118, 333] on link "Placements" at bounding box center [110, 327] width 74 height 17
